Goal: Information Seeking & Learning: Learn about a topic

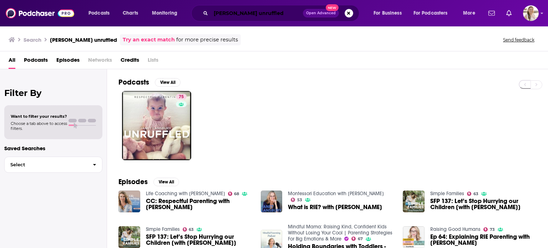
click at [271, 11] on input "[PERSON_NAME] unruffled" at bounding box center [257, 12] width 92 height 11
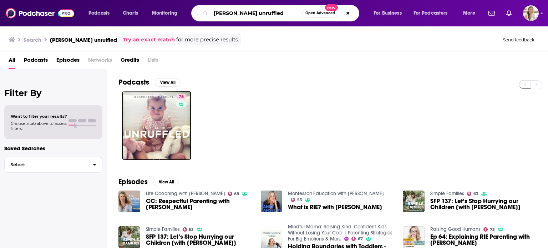
click at [271, 11] on input "[PERSON_NAME] unruffled" at bounding box center [256, 12] width 91 height 11
type input "all things unexplained"
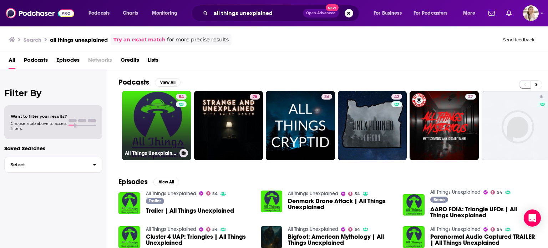
click at [143, 132] on link "54 All Things Unexplained" at bounding box center [156, 125] width 69 height 69
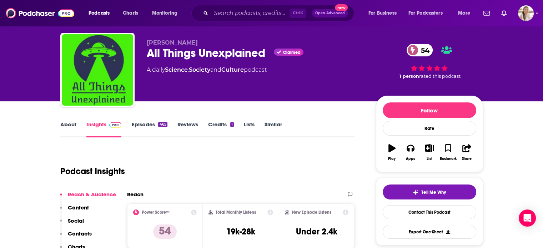
scroll to position [14, 0]
